Goal: Book appointment/travel/reservation

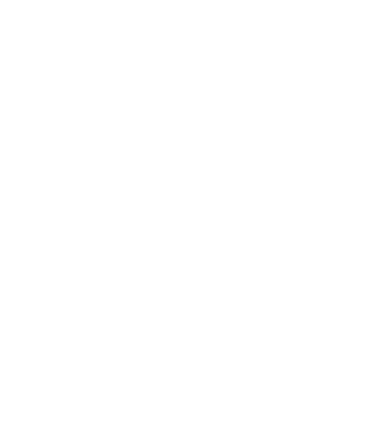
click at [46, 312] on div "Arrival" at bounding box center [37, 307] width 49 height 17
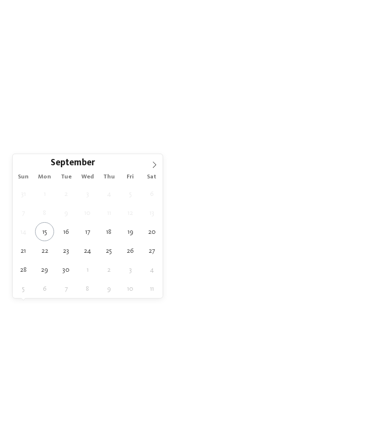
click at [155, 162] on icon at bounding box center [154, 165] width 7 height 7
click at [154, 163] on icon at bounding box center [154, 165] width 7 height 7
click at [152, 163] on icon at bounding box center [154, 165] width 7 height 7
click at [151, 165] on icon at bounding box center [154, 165] width 7 height 7
type input "****"
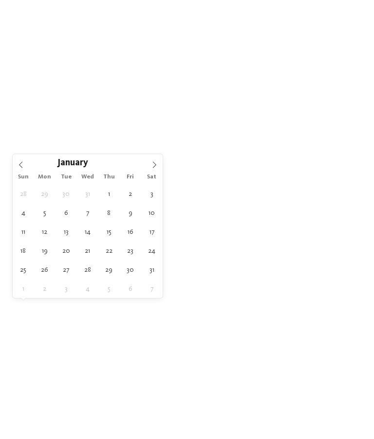
click at [151, 163] on icon at bounding box center [154, 165] width 7 height 7
click at [154, 160] on span at bounding box center [154, 162] width 17 height 17
click at [155, 164] on icon at bounding box center [154, 165] width 3 height 6
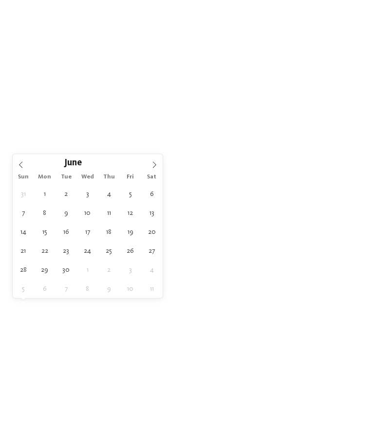
click at [154, 162] on icon at bounding box center [154, 165] width 7 height 7
type div "[DATE]"
type input "****"
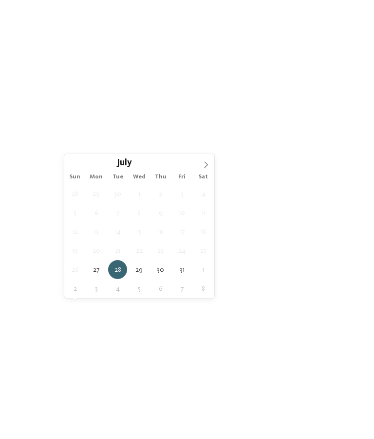
type div "[DATE]"
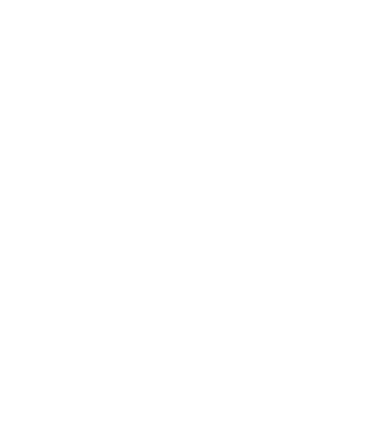
click at [151, 307] on span "Region" at bounding box center [140, 308] width 25 height 7
click at [245, 205] on div at bounding box center [245, 210] width 10 height 10
click at [244, 225] on div at bounding box center [245, 230] width 10 height 10
click at [247, 166] on div at bounding box center [245, 171] width 10 height 10
click at [248, 185] on div at bounding box center [245, 190] width 10 height 10
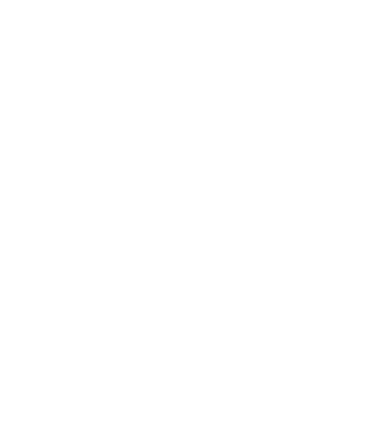
click at [247, 245] on div at bounding box center [245, 250] width 10 height 10
click at [211, 274] on div "accept" at bounding box center [187, 283] width 126 height 19
click at [207, 305] on div "My wishes" at bounding box center [192, 307] width 49 height 17
click at [170, 135] on div at bounding box center [168, 135] width 10 height 10
click at [168, 76] on div at bounding box center [168, 77] width 10 height 10
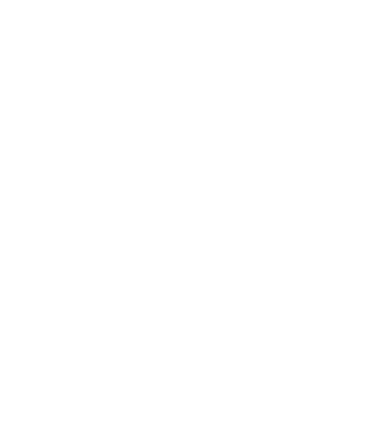
click at [165, 76] on icon at bounding box center [167, 76] width 6 height 6
click at [169, 320] on div at bounding box center [168, 325] width 10 height 10
click at [324, 320] on div at bounding box center [323, 325] width 10 height 10
click at [353, 119] on icon at bounding box center [354, 127] width 21 height 17
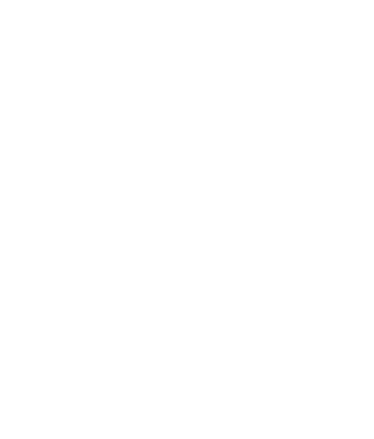
scroll to position [0, 0]
click at [325, 78] on div at bounding box center [323, 77] width 10 height 10
click at [325, 281] on div at bounding box center [323, 286] width 10 height 10
click at [236, 369] on div "accept" at bounding box center [187, 378] width 282 height 19
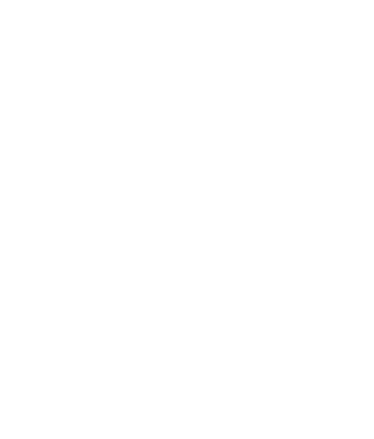
click at [271, 307] on span "Family Experiences" at bounding box center [255, 308] width 45 height 7
click at [247, 137] on div at bounding box center [245, 142] width 10 height 10
click at [205, 323] on div "accept" at bounding box center [187, 332] width 126 height 19
click at [349, 307] on link "Find a hotel" at bounding box center [336, 307] width 49 height 17
click at [104, 323] on icon at bounding box center [97, 329] width 13 height 12
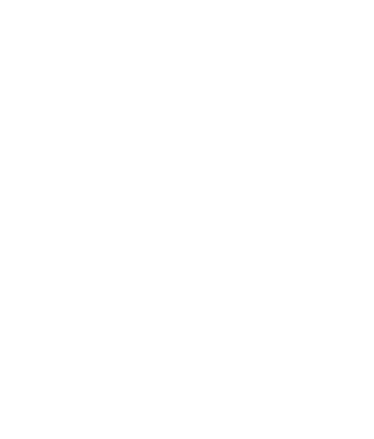
scroll to position [151, 0]
click at [161, 243] on div "Opening [DATE]" at bounding box center [100, 261] width 163 height 91
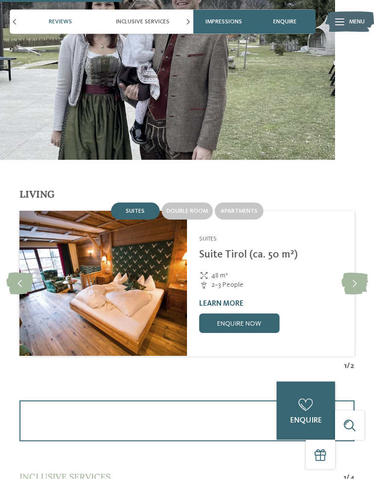
scroll to position [1003, 0]
click at [357, 272] on icon at bounding box center [354, 283] width 27 height 22
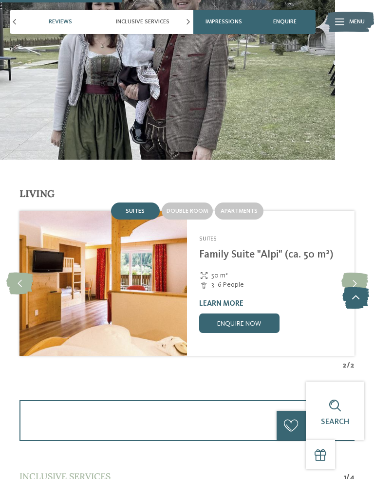
click at [357, 272] on icon at bounding box center [354, 283] width 27 height 22
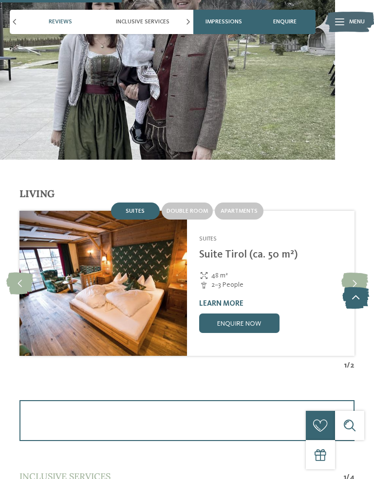
click at [193, 208] on span "Double room" at bounding box center [186, 211] width 41 height 6
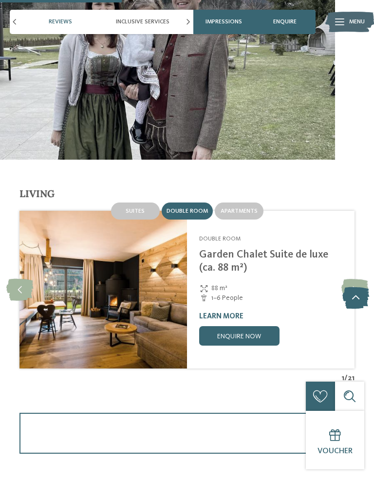
click at [357, 279] on icon at bounding box center [354, 290] width 27 height 22
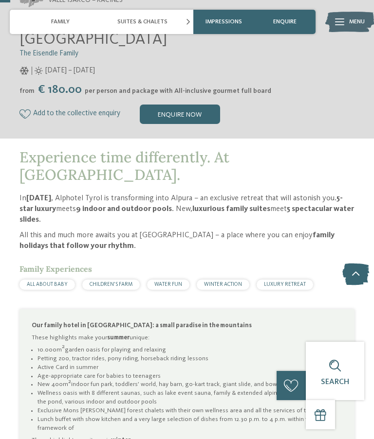
scroll to position [0, 0]
